Goal: Check status: Check status

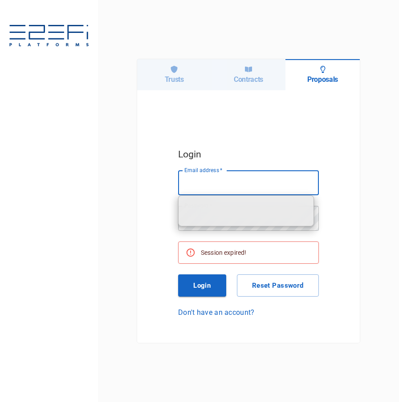
click at [241, 184] on input "Email address   *" at bounding box center [248, 182] width 141 height 25
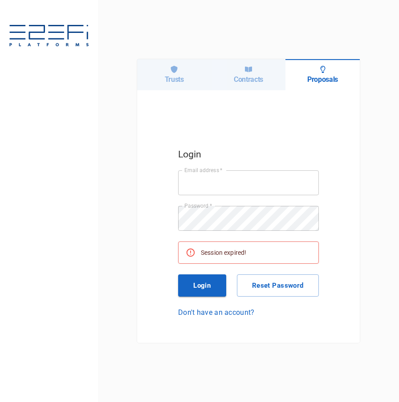
type input "[PERSON_NAME][EMAIL_ADDRESS][DOMAIN_NAME]"
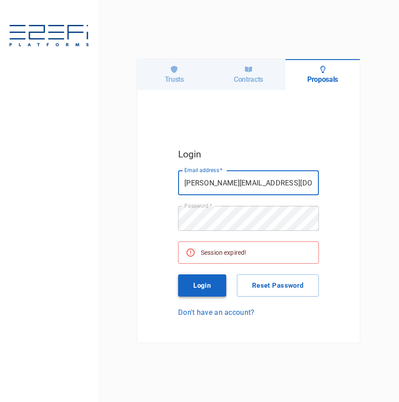
click at [210, 279] on button "Login" at bounding box center [202, 285] width 48 height 22
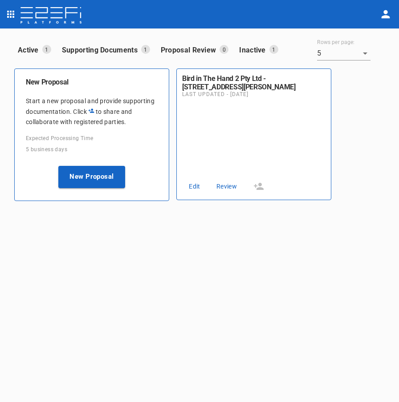
click at [13, 13] on icon "open drawer" at bounding box center [10, 14] width 7 height 7
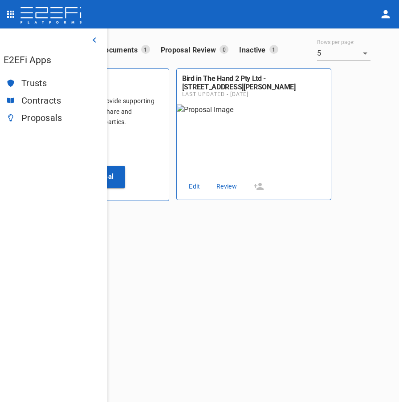
click at [34, 78] on div "Trusts" at bounding box center [53, 83] width 107 height 17
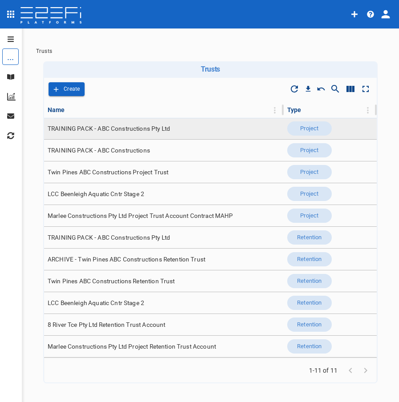
click at [118, 126] on span "TRAINING PACK - ABC Constructions Pty Ltd" at bounding box center [109, 129] width 122 height 8
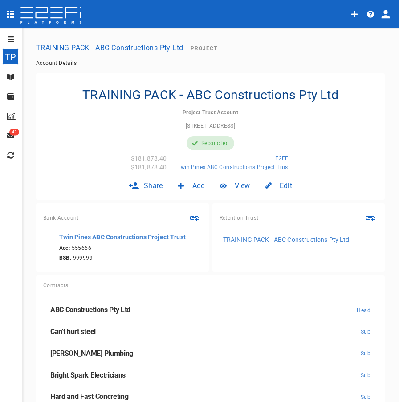
click at [7, 37] on icon "open drawer" at bounding box center [10, 39] width 7 height 7
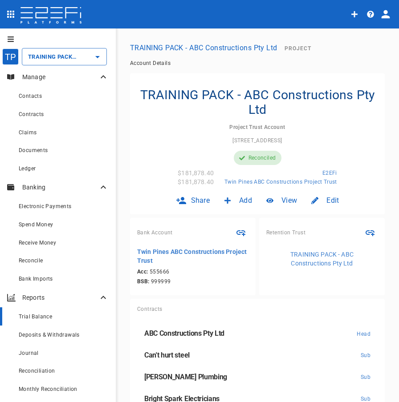
click at [49, 323] on link "Trial Balance" at bounding box center [58, 316] width 116 height 18
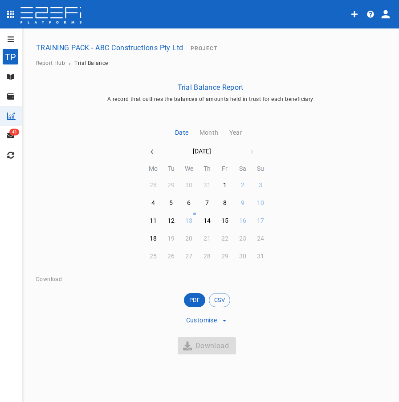
click at [12, 39] on icon "open drawer" at bounding box center [11, 38] width 6 height 5
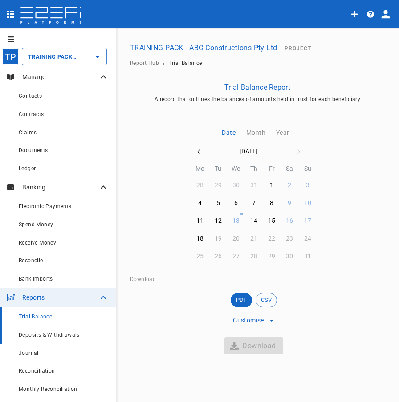
click at [48, 333] on span "Deposits & Withdrawals" at bounding box center [49, 335] width 61 height 6
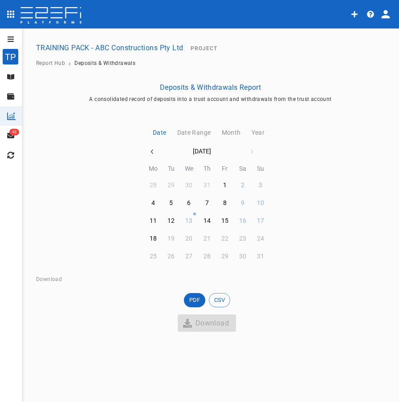
click at [199, 129] on button "Date Range" at bounding box center [192, 132] width 44 height 21
click at [210, 202] on button "7" at bounding box center [206, 202] width 17 height 17
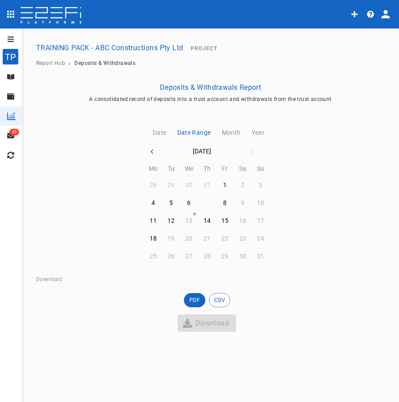
click at [210, 202] on button "7" at bounding box center [206, 202] width 17 height 17
click at [223, 202] on div "8" at bounding box center [225, 203] width 4 height 10
